Goal: Navigation & Orientation: Find specific page/section

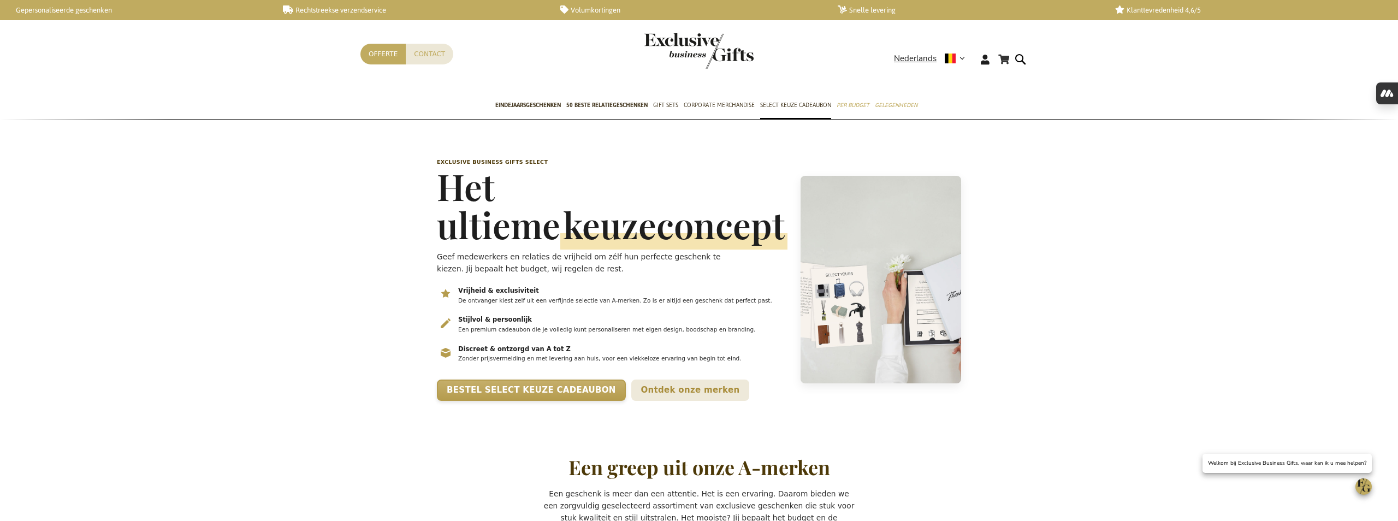
scroll to position [0, 4]
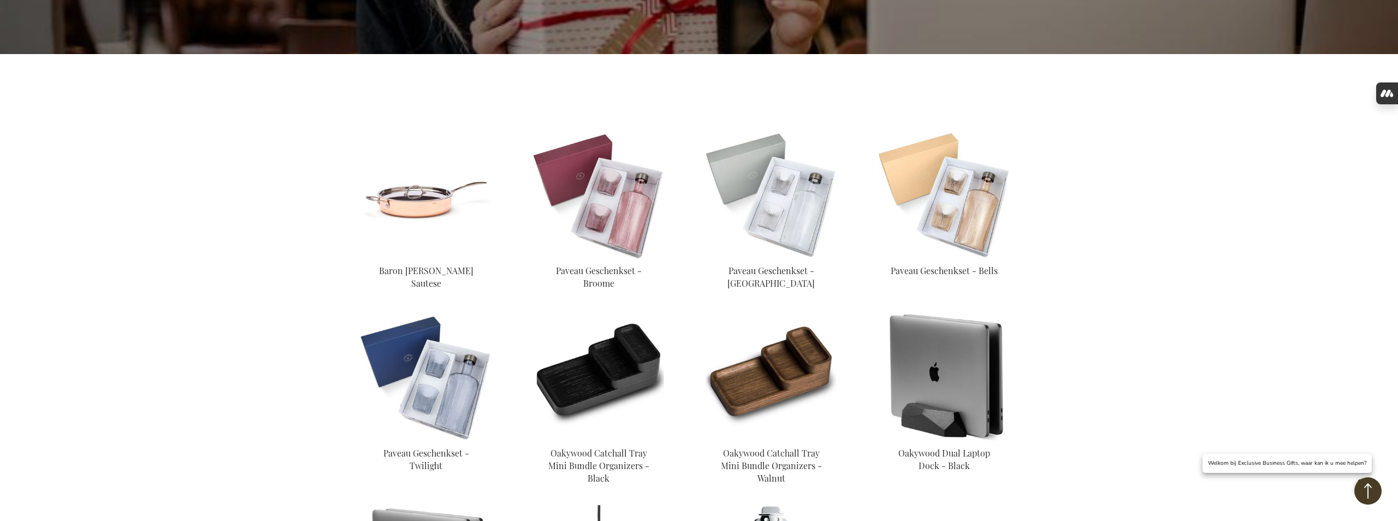
scroll to position [299, 0]
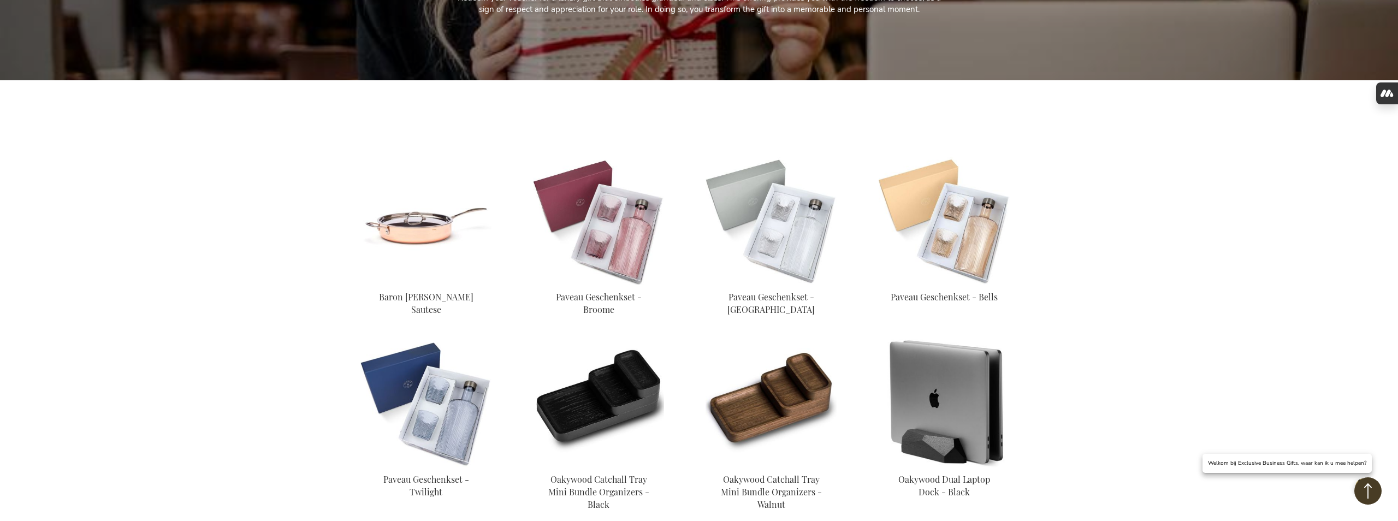
scroll to position [264, 0]
